Goal: Navigation & Orientation: Go to known website

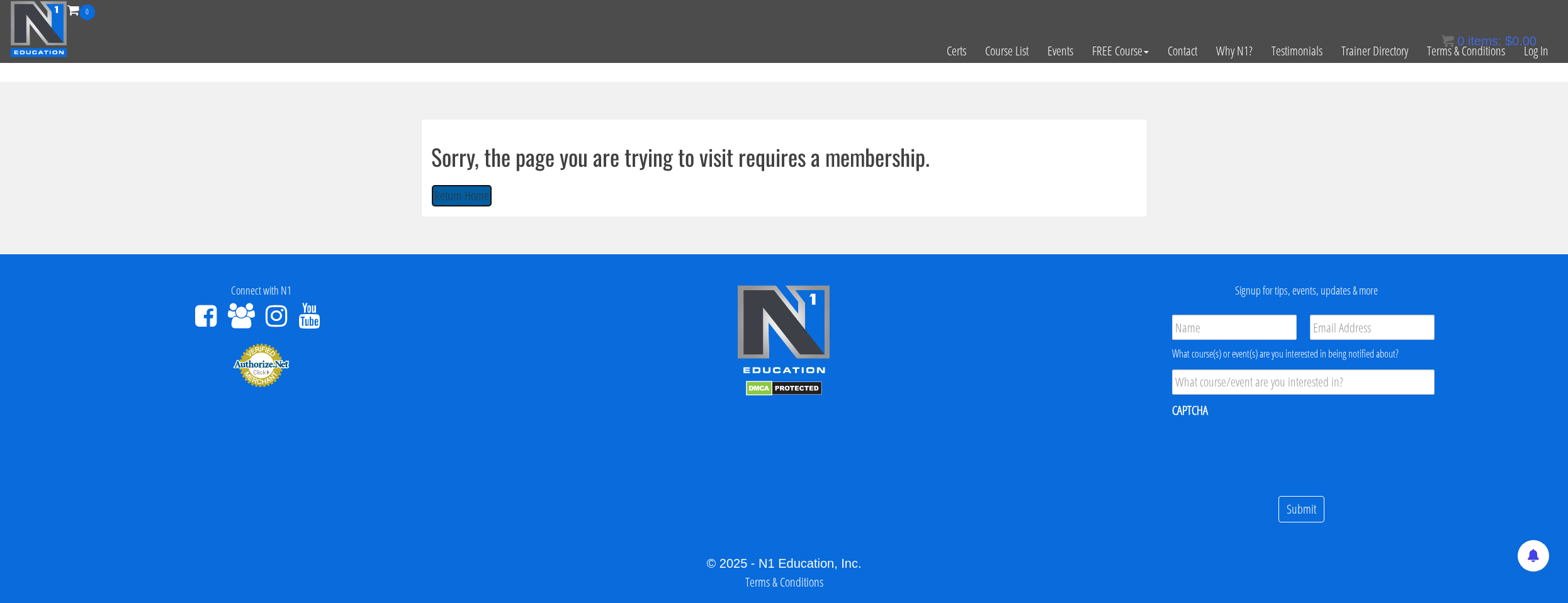
click at [486, 202] on button "Return Home" at bounding box center [461, 196] width 61 height 23
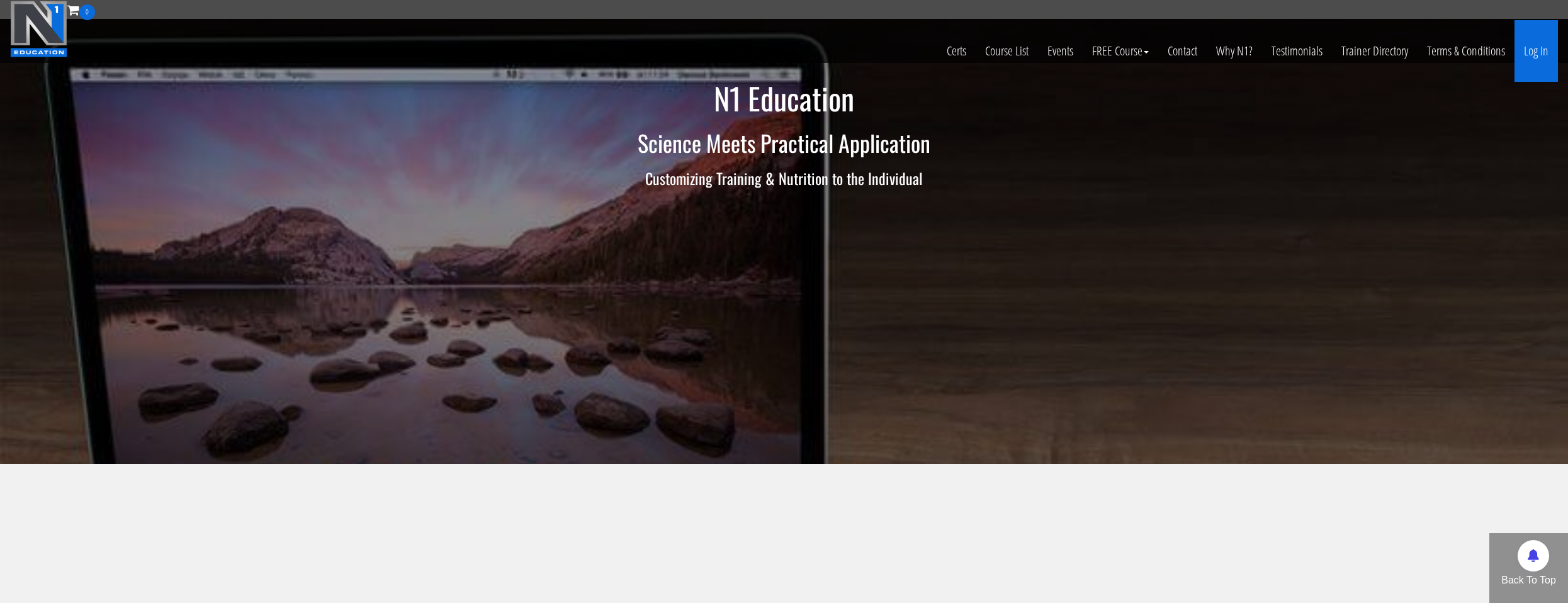
click at [1545, 50] on link "Log In" at bounding box center [1536, 51] width 44 height 61
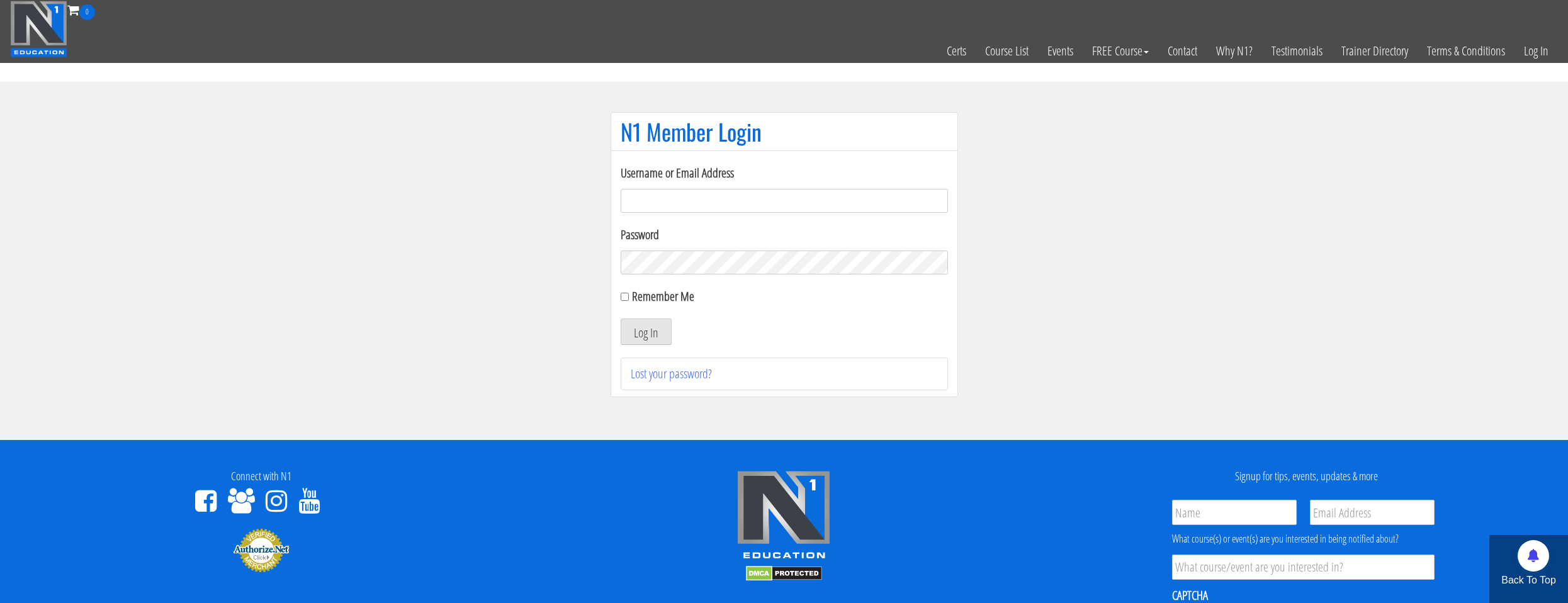
click at [624, 301] on div "Remember Me" at bounding box center [784, 296] width 327 height 19
click at [624, 299] on input "Remember Me" at bounding box center [624, 296] width 8 height 8
checkbox input "true"
click at [684, 196] on input "Username or Email Address" at bounding box center [784, 200] width 327 height 24
type input "[EMAIL_ADDRESS][DOMAIN_NAME]"
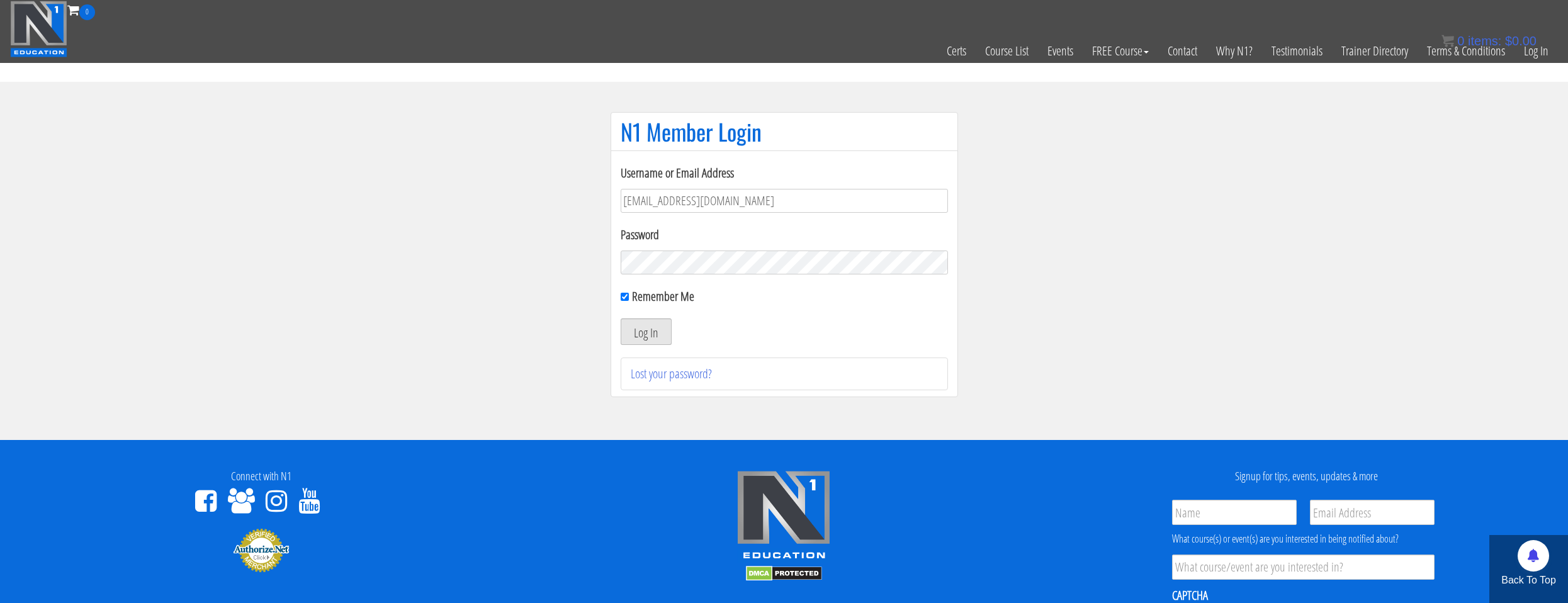
click at [657, 342] on button "Log In" at bounding box center [645, 332] width 51 height 27
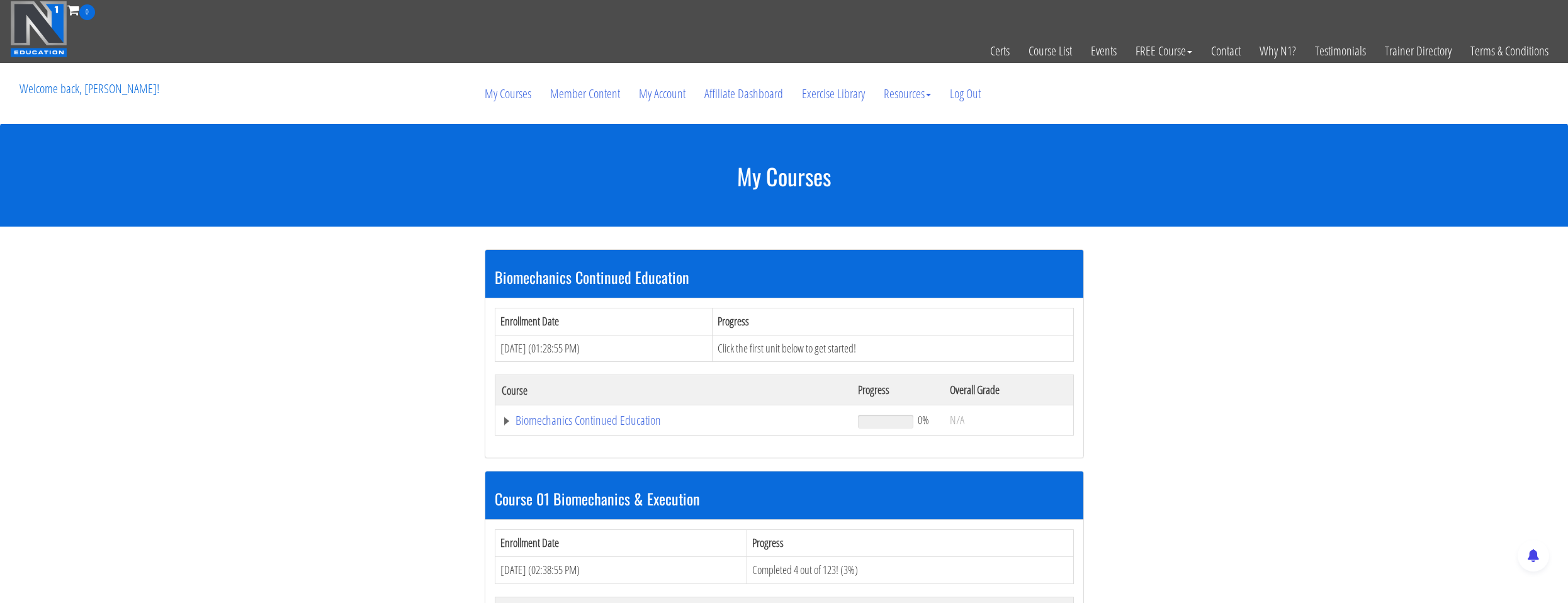
click at [510, 428] on td "Biomechanics Continued Education" at bounding box center [673, 421] width 356 height 30
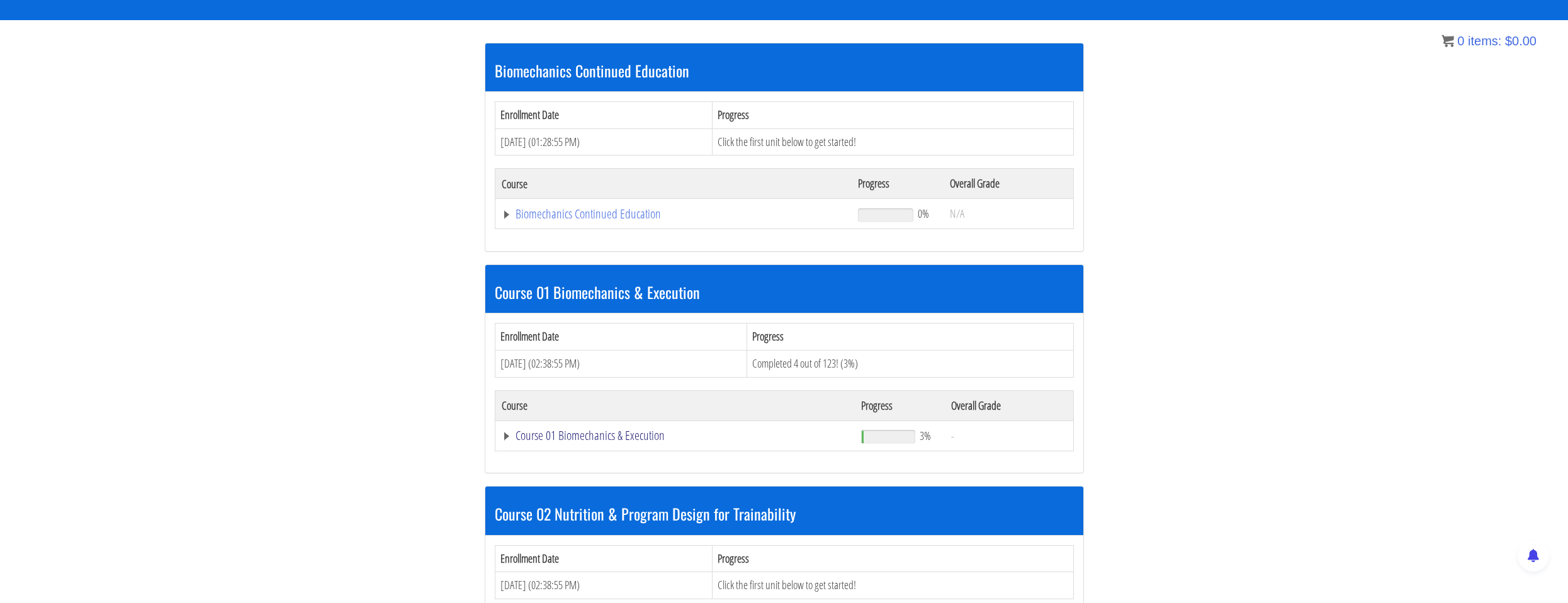
scroll to position [269, 0]
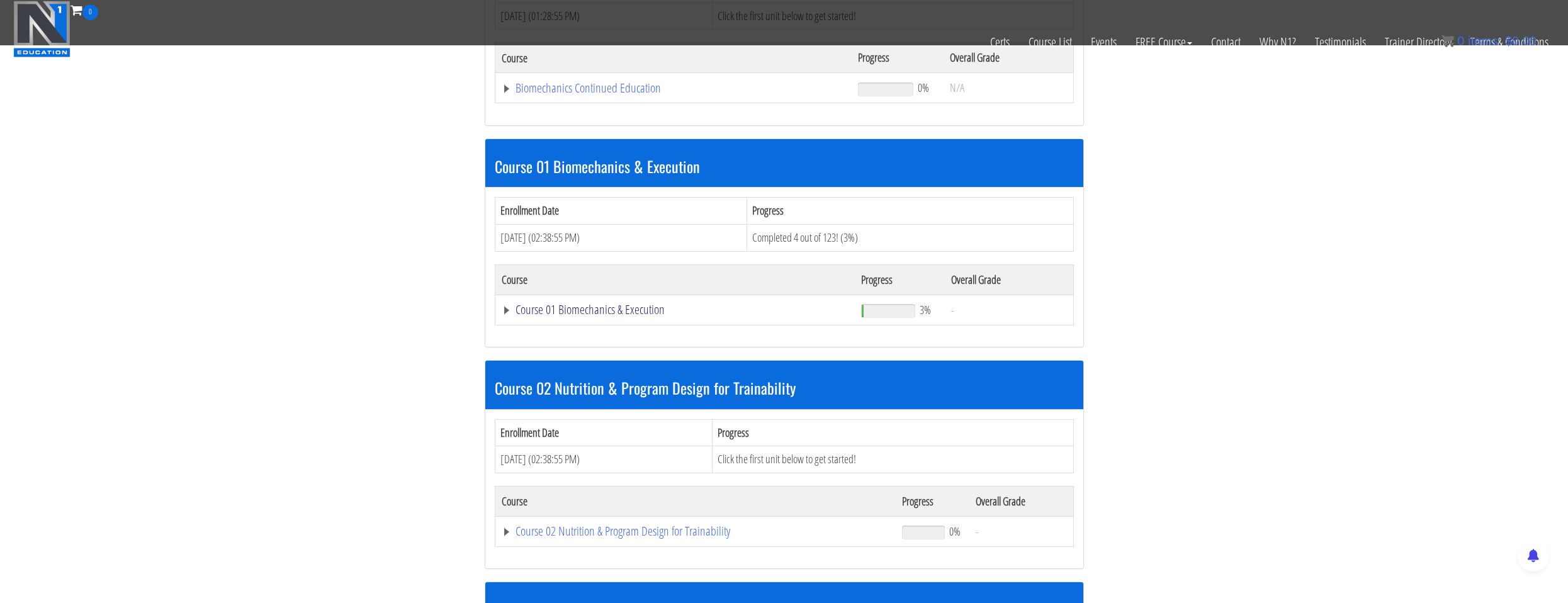
click at [581, 94] on link "Course 01 Biomechanics & Execution" at bounding box center [673, 88] width 344 height 12
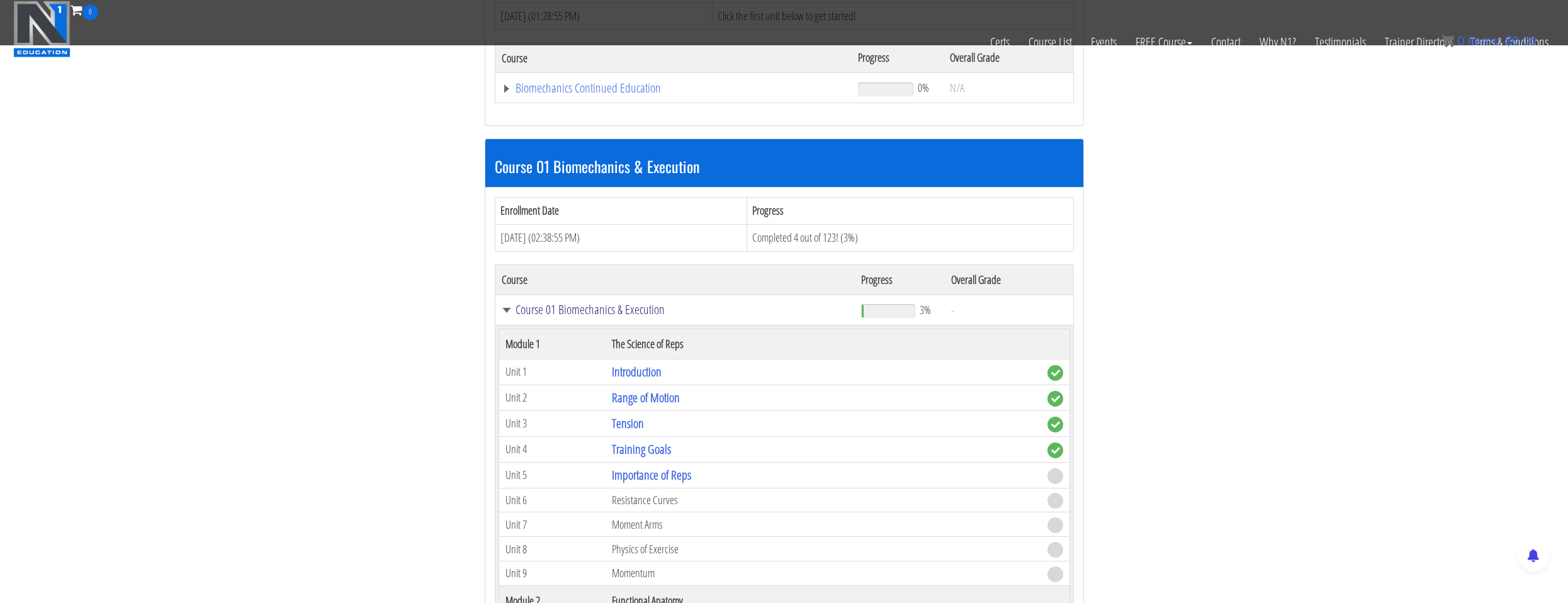
scroll to position [333, 0]
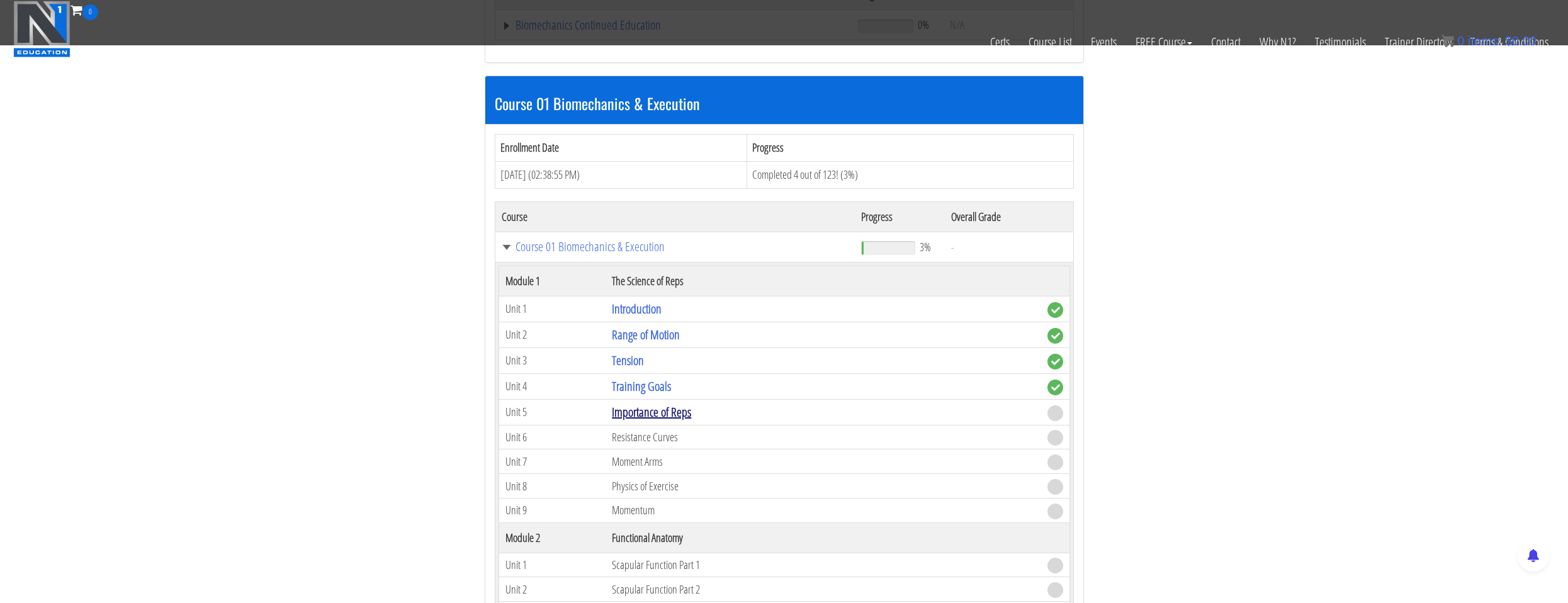
click at [656, 415] on link "Importance of Reps" at bounding box center [651, 412] width 79 height 17
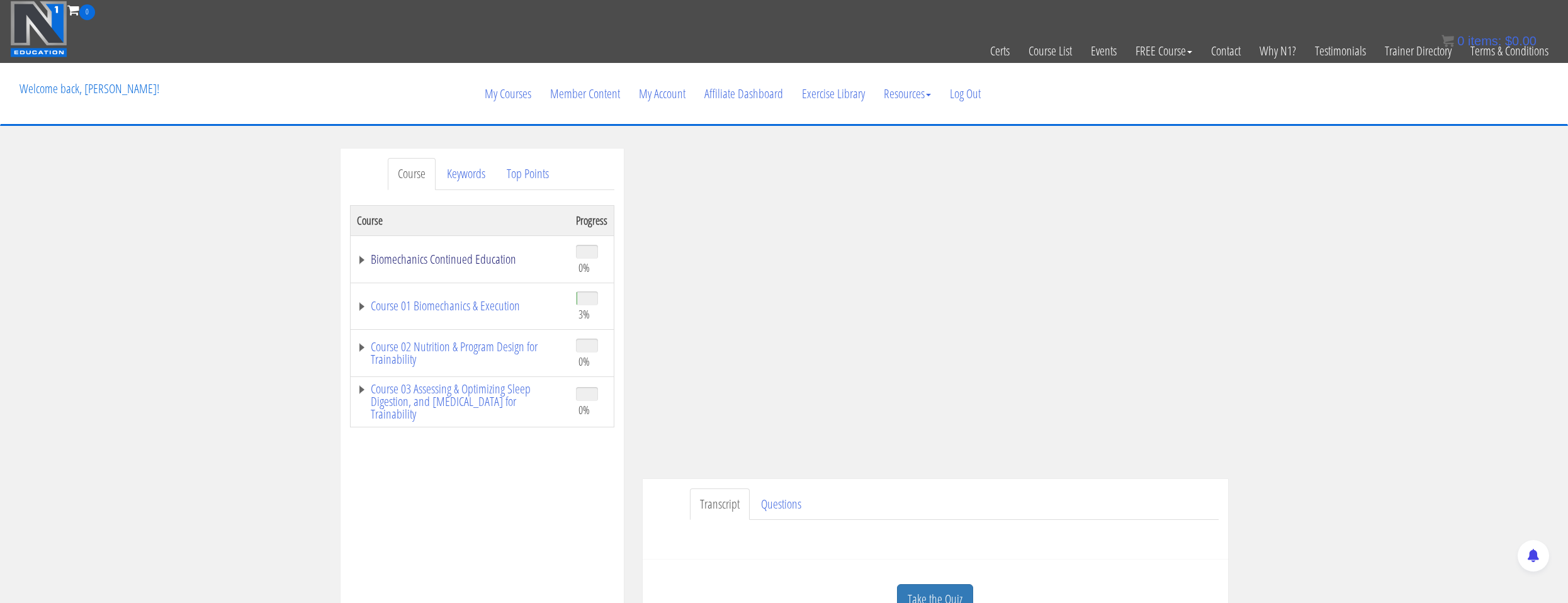
click at [437, 255] on link "Biomechanics Continued Education" at bounding box center [460, 260] width 206 height 12
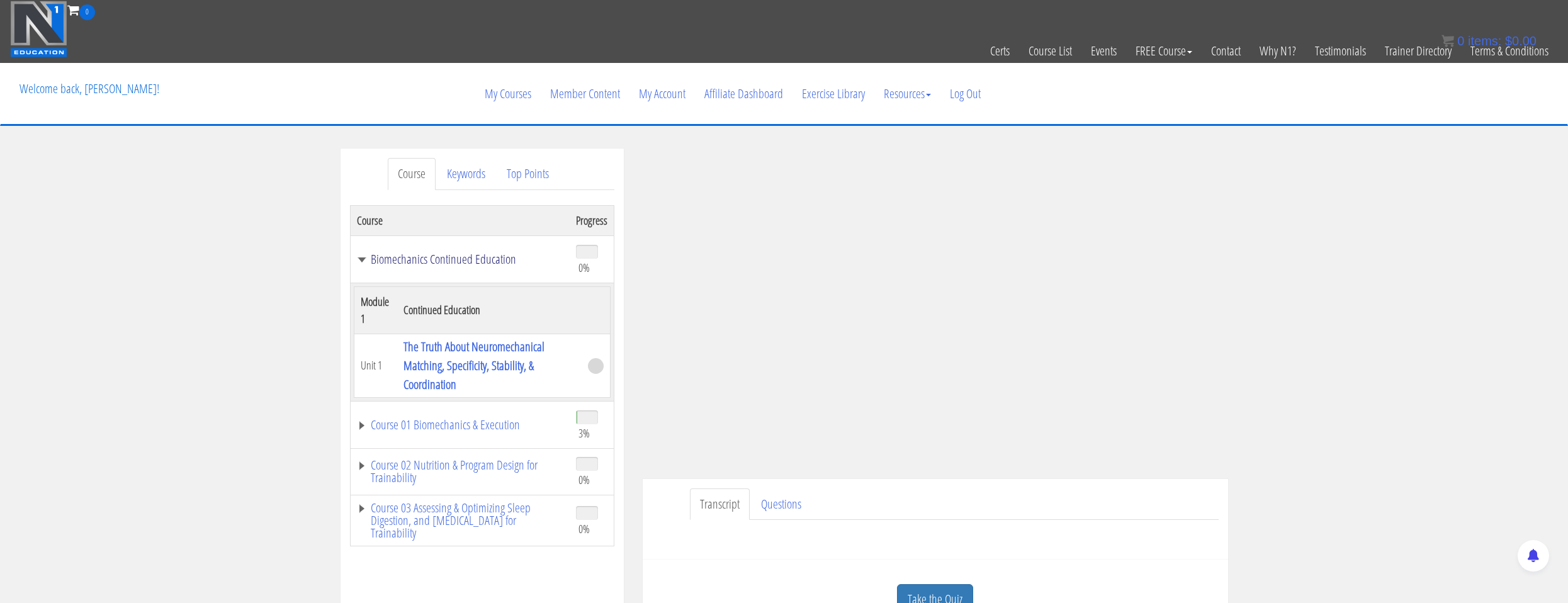
click at [455, 258] on link "Biomechanics Continued Education" at bounding box center [460, 260] width 206 height 12
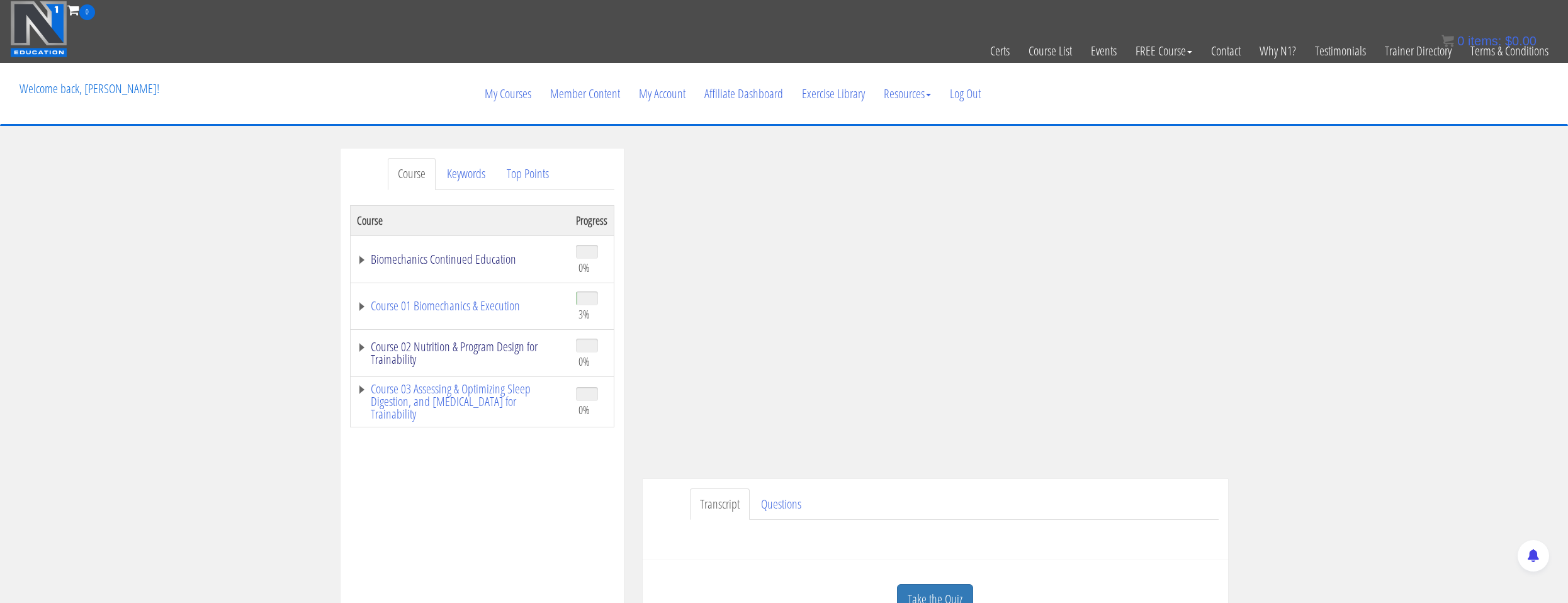
scroll to position [63, 0]
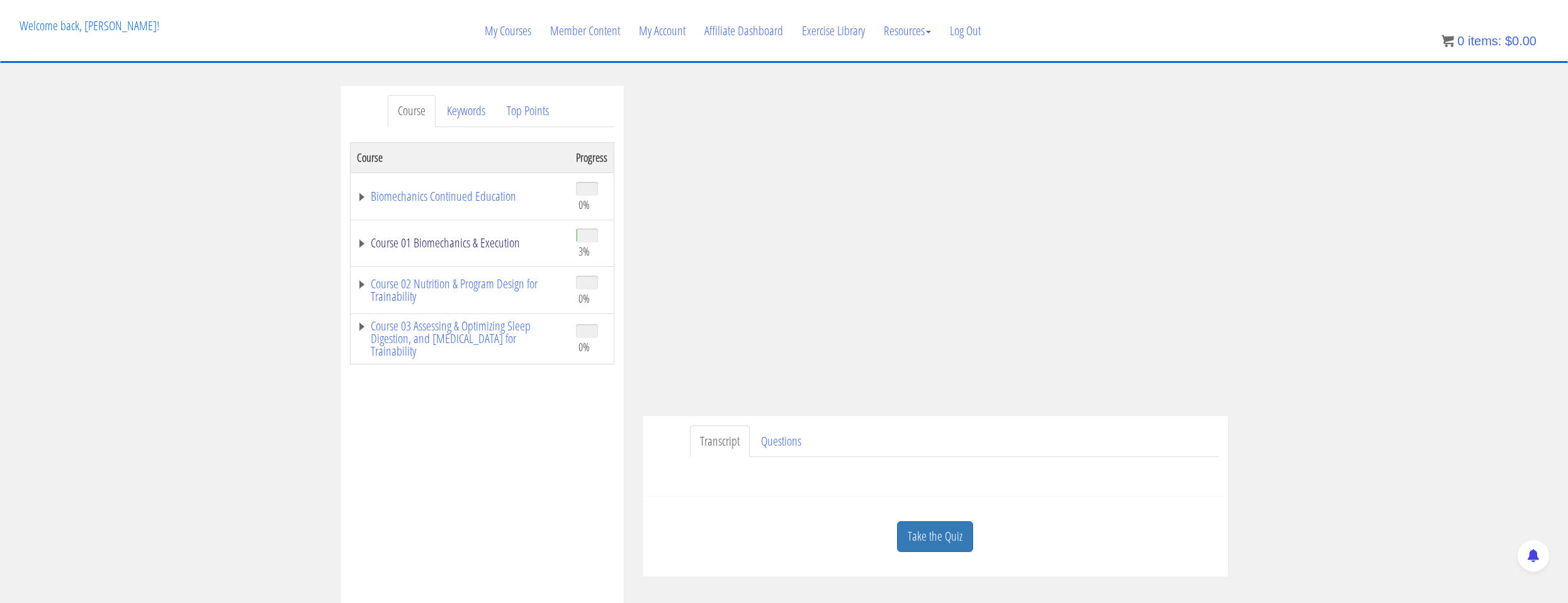
click at [445, 243] on link "Course 01 Biomechanics & Execution" at bounding box center [460, 243] width 206 height 12
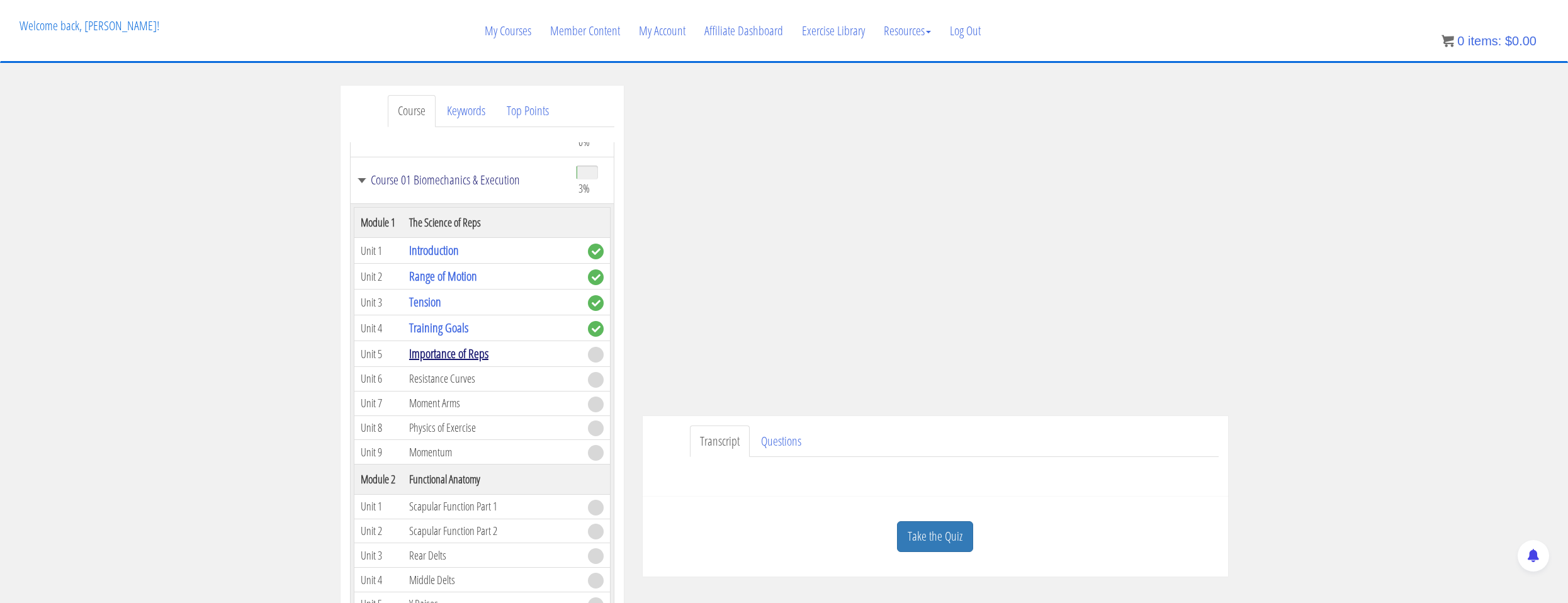
scroll to position [126, 0]
